Goal: Task Accomplishment & Management: Complete application form

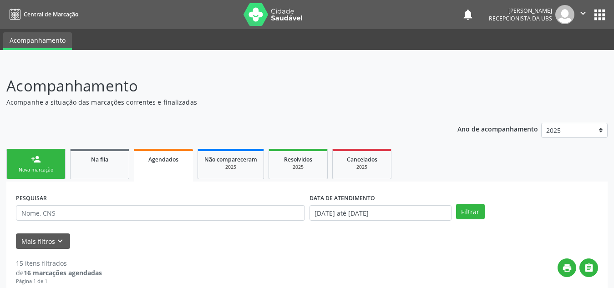
click at [42, 164] on link "person_add Nova marcação" at bounding box center [35, 164] width 59 height 31
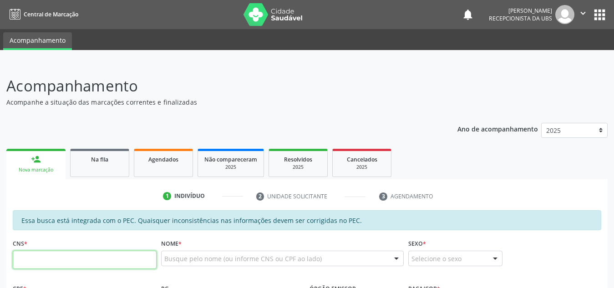
click at [82, 256] on input "text" at bounding box center [85, 260] width 144 height 18
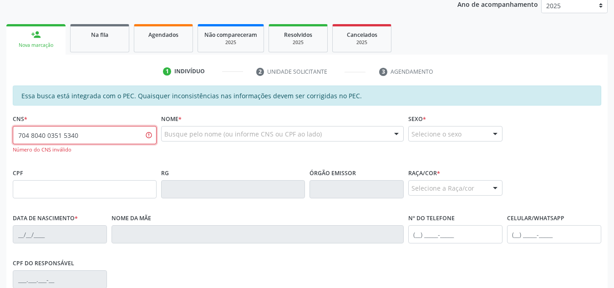
scroll to position [125, 0]
drag, startPoint x: 96, startPoint y: 131, endPoint x: 0, endPoint y: 147, distance: 97.3
click at [0, 147] on div "Acompanhamento Acompanhe a situação das marcações correntes e finalizadas Relat…" at bounding box center [307, 177] width 614 height 479
paste input "3"
type input "704 8040 0331 5340"
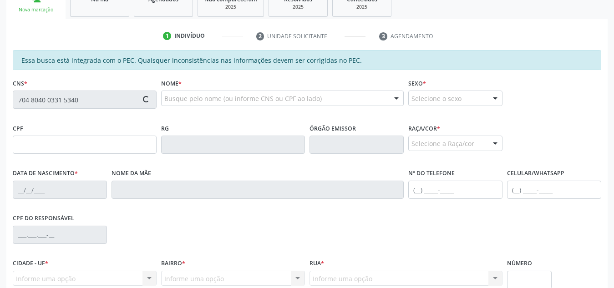
type input "175.840.324-19"
type input "[DATE]"
type input "[PERSON_NAME]"
type input "[PHONE_NUMBER]"
type input "S/N"
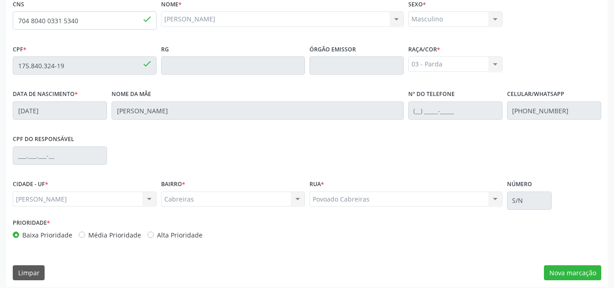
scroll to position [245, 0]
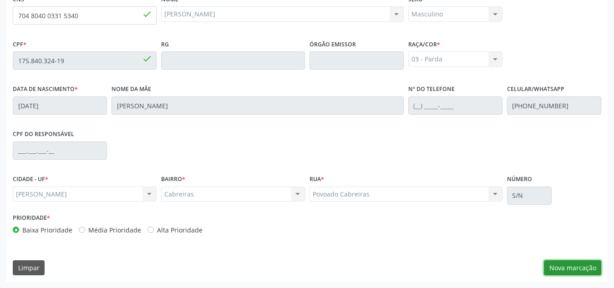
click at [551, 268] on button "Nova marcação" at bounding box center [572, 267] width 57 height 15
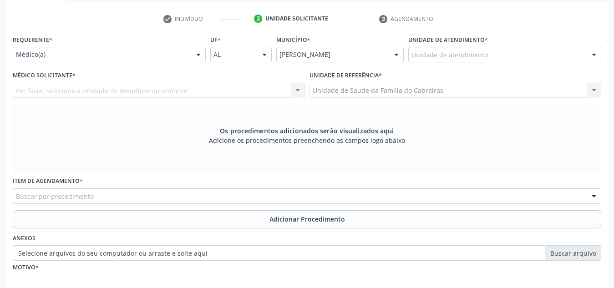
scroll to position [176, 0]
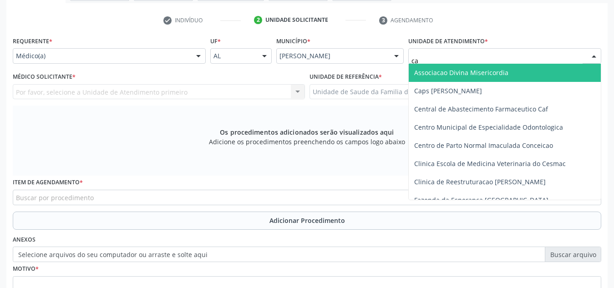
type input "cab"
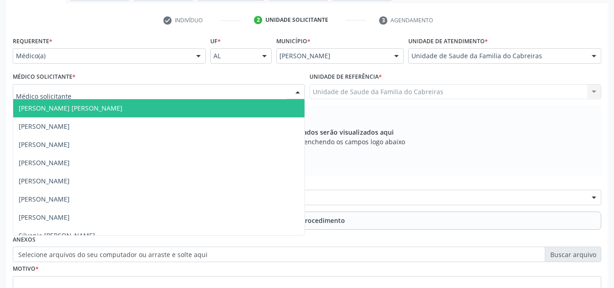
click at [112, 93] on div at bounding box center [159, 91] width 292 height 15
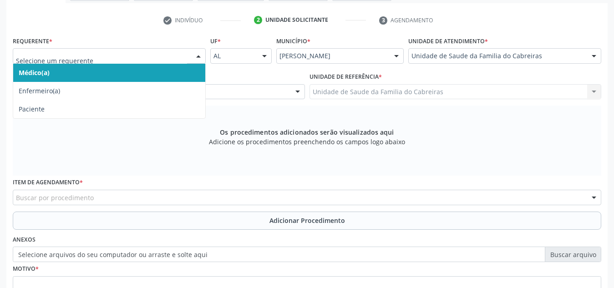
click at [166, 61] on div at bounding box center [109, 55] width 193 height 15
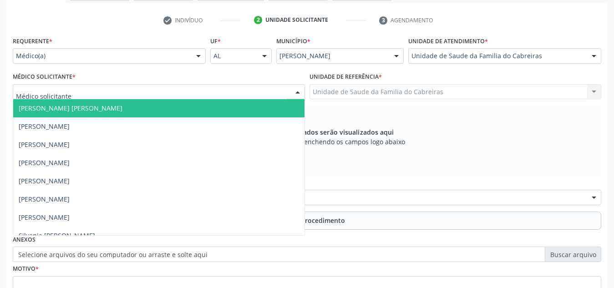
click at [257, 90] on div at bounding box center [159, 91] width 292 height 15
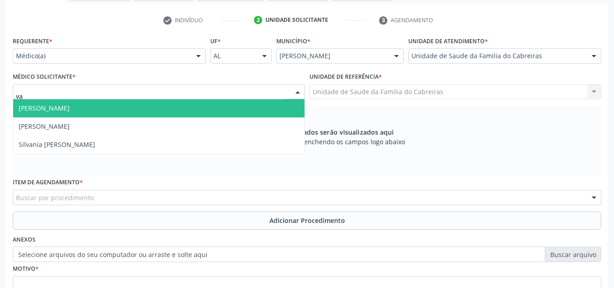
type input "v"
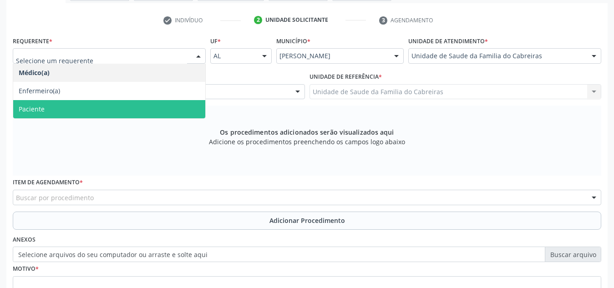
click at [139, 109] on span "Paciente" at bounding box center [109, 109] width 192 height 18
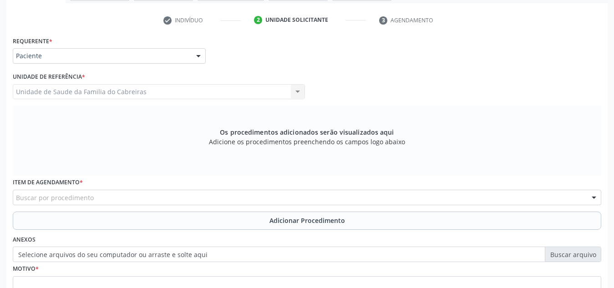
click at [129, 194] on div "Buscar por procedimento" at bounding box center [307, 197] width 589 height 15
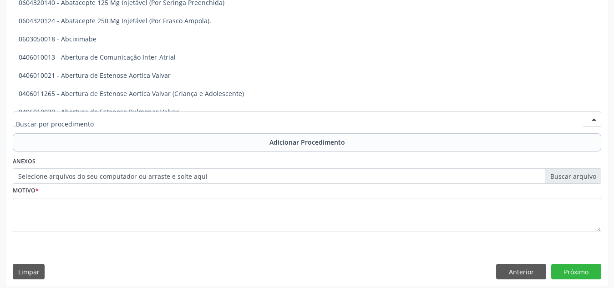
scroll to position [255, 0]
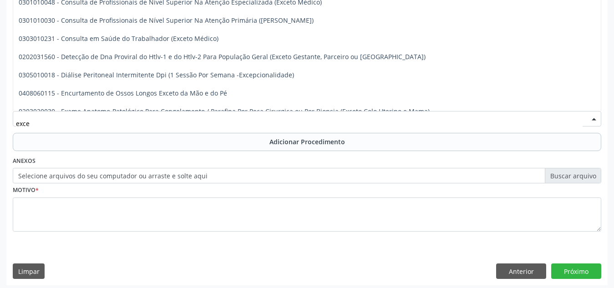
type input "excet"
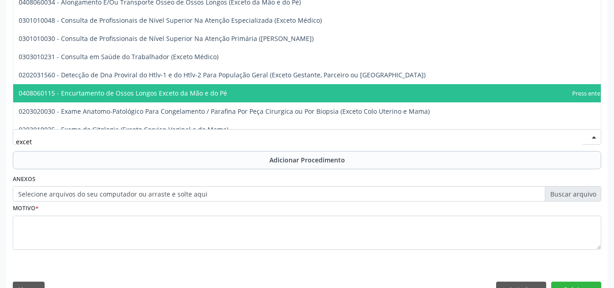
scroll to position [235, 0]
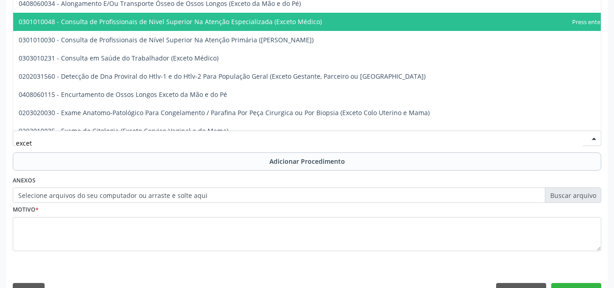
click at [266, 23] on span "0301010048 - Consulta de Profissionais de Nivel Superior Na Atenção Especializa…" at bounding box center [170, 21] width 303 height 9
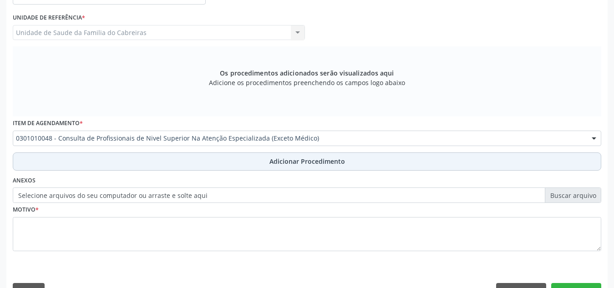
click at [252, 163] on button "Adicionar Procedimento" at bounding box center [307, 162] width 589 height 18
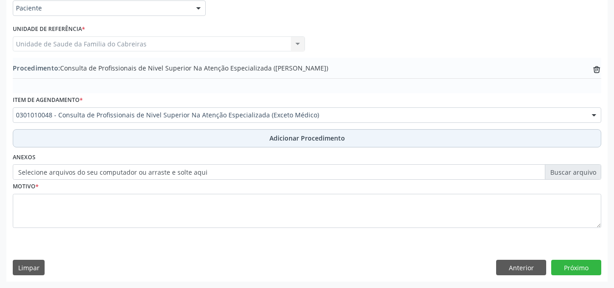
scroll to position [224, 0]
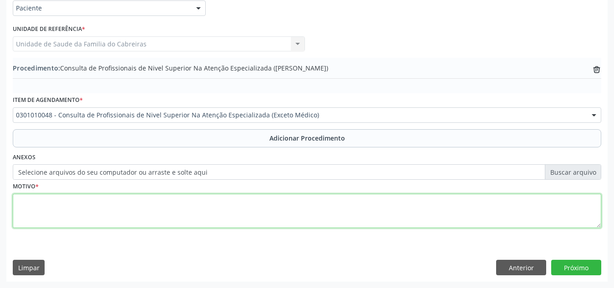
click at [227, 208] on textarea at bounding box center [307, 211] width 589 height 35
type textarea "Fonoaudiólogo. Paciente com dificuldade na fala"
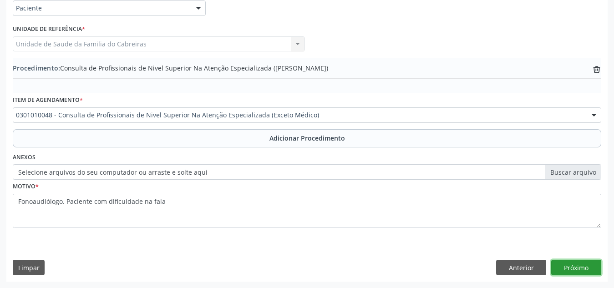
click at [566, 263] on button "Próximo" at bounding box center [576, 267] width 50 height 15
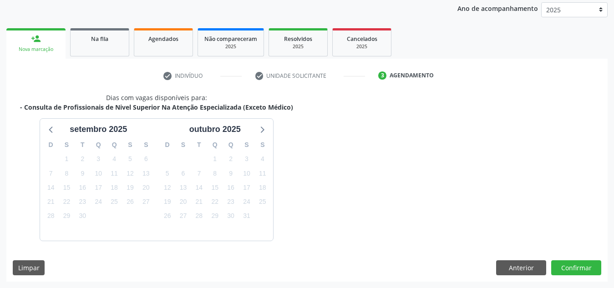
scroll to position [148, 0]
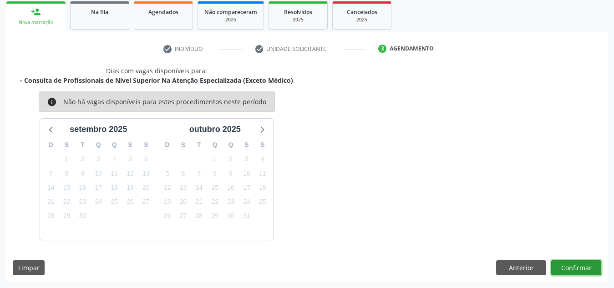
click at [566, 263] on button "Confirmar" at bounding box center [576, 267] width 50 height 15
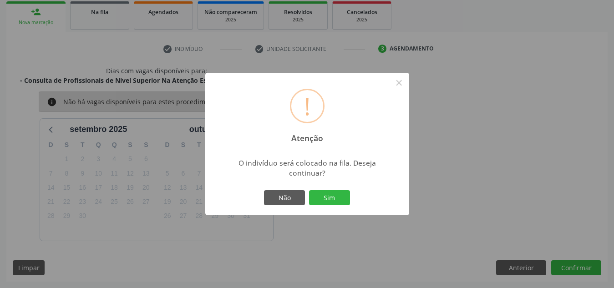
click at [309, 190] on button "Sim" at bounding box center [329, 197] width 41 height 15
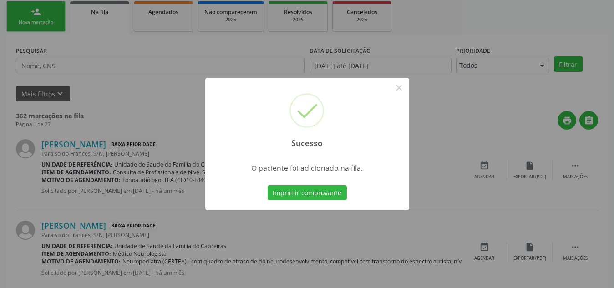
scroll to position [25, 0]
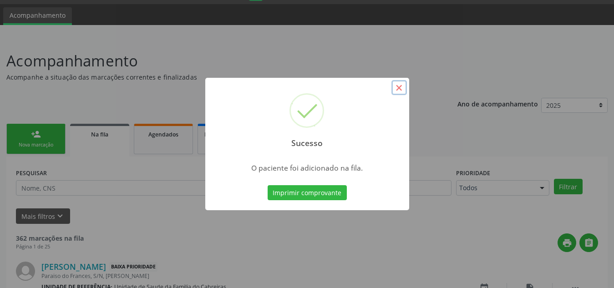
click at [398, 89] on button "×" at bounding box center [399, 87] width 15 height 15
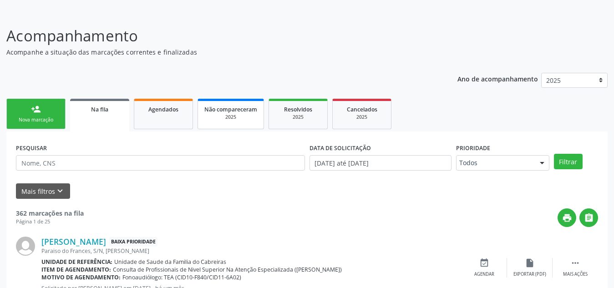
scroll to position [51, 0]
